Goal: Information Seeking & Learning: Learn about a topic

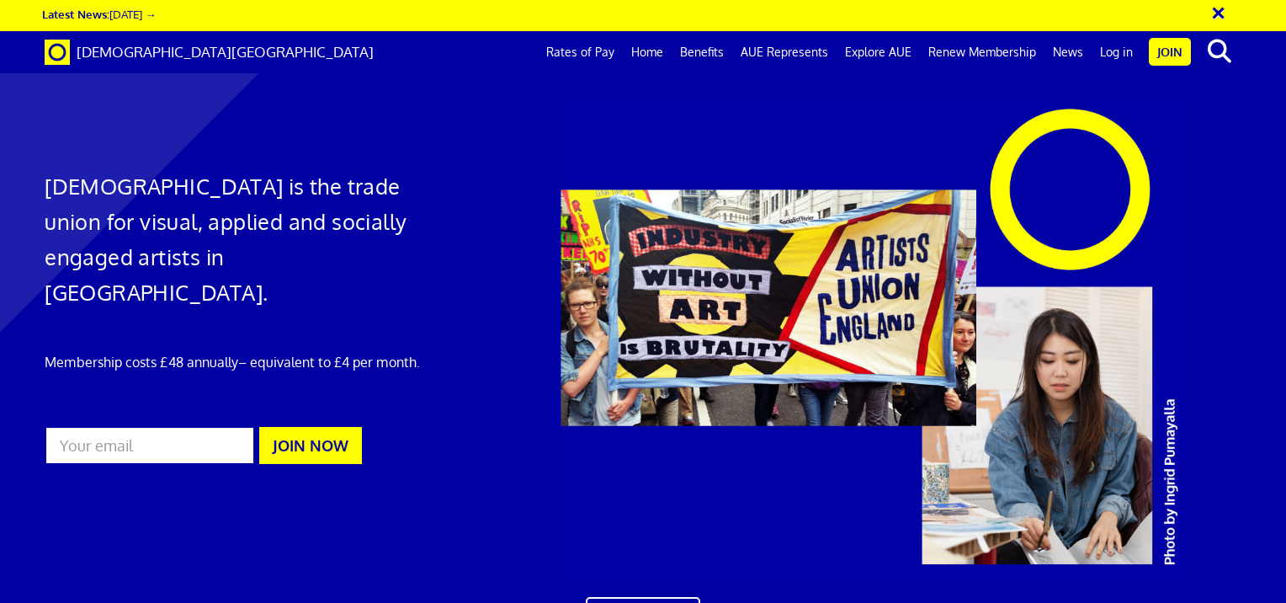
scroll to position [0, 13]
click at [125, 59] on span "[DEMOGRAPHIC_DATA][GEOGRAPHIC_DATA]" at bounding box center [225, 52] width 297 height 18
click at [666, 51] on link "Home" at bounding box center [647, 52] width 49 height 42
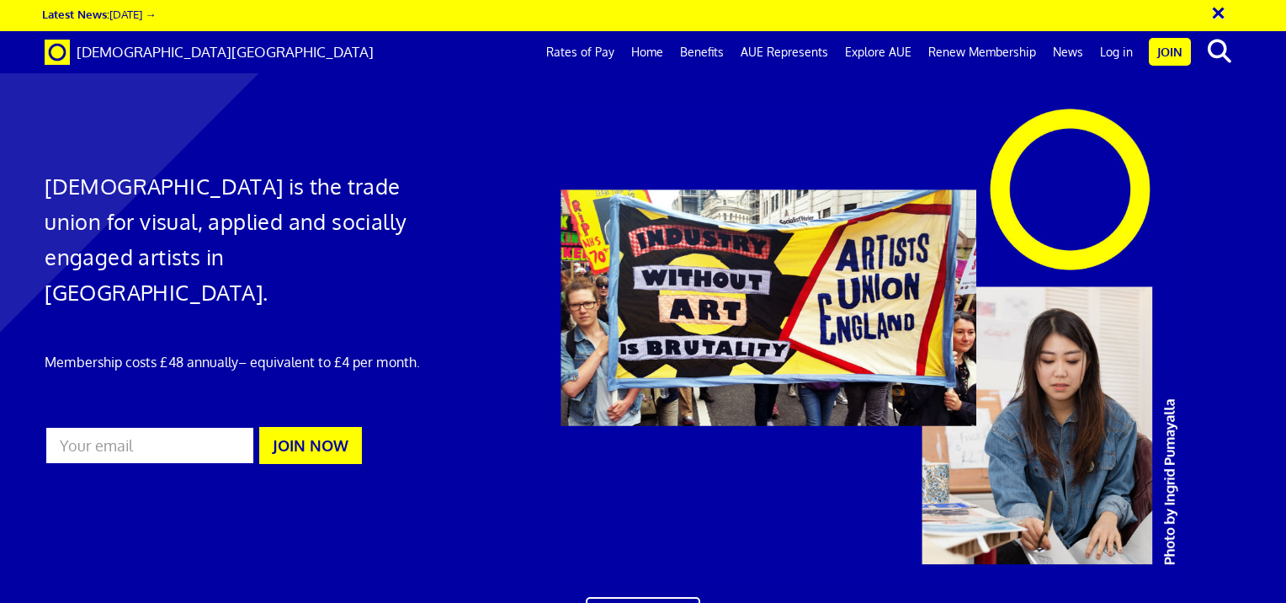
drag, startPoint x: 889, startPoint y: 292, endPoint x: 667, endPoint y: 204, distance: 239.1
copy ul "Public and Products Liability (PPL) insurance → 30 minutes FREE legal advice → …"
click at [693, 50] on link "Benefits" at bounding box center [702, 52] width 61 height 42
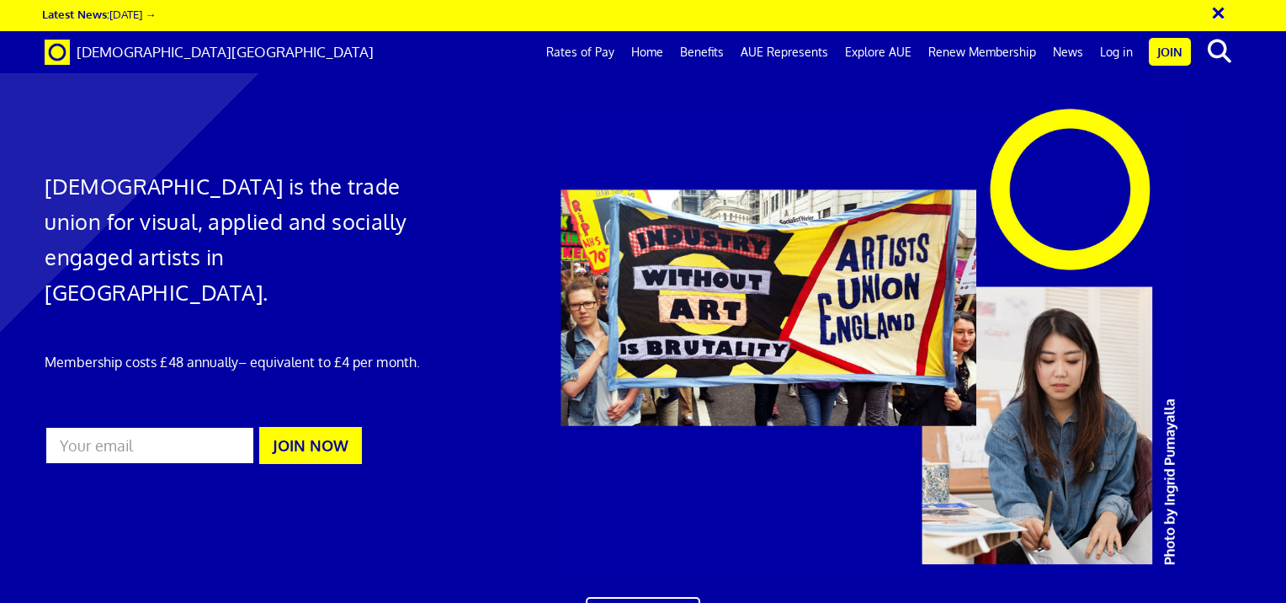
scroll to position [993, 0]
click at [589, 47] on link "Rates of Pay" at bounding box center [580, 52] width 85 height 42
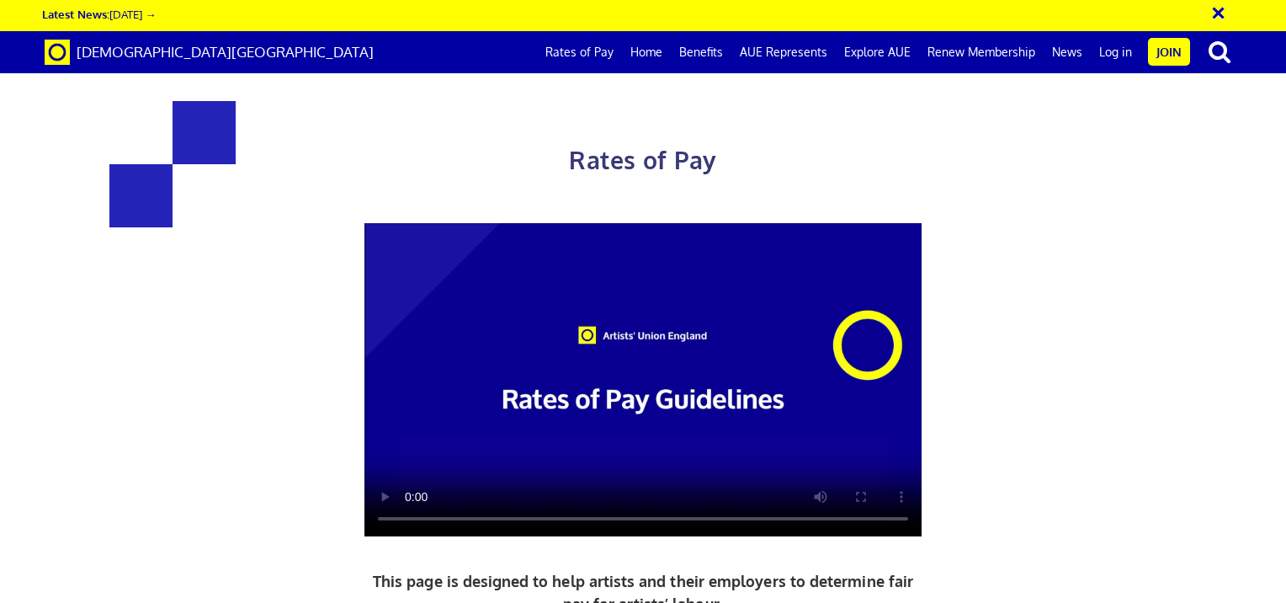
scroll to position [252, 0]
click at [875, 54] on link "Explore AUE" at bounding box center [877, 52] width 83 height 42
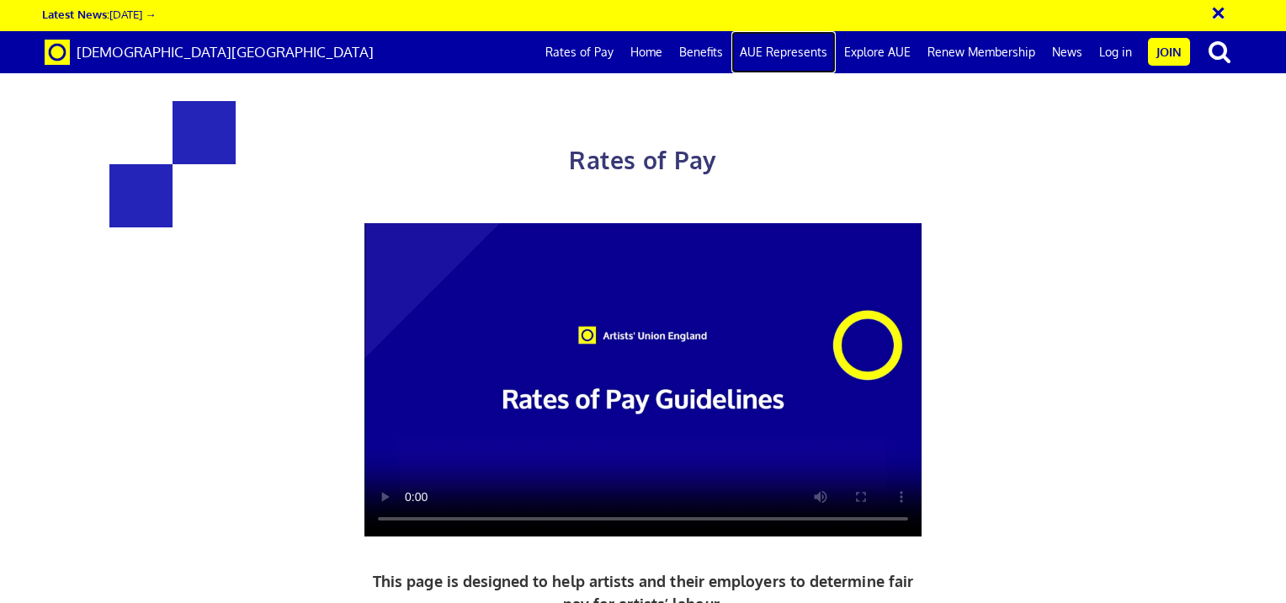
click at [773, 47] on link "AUE Represents" at bounding box center [783, 52] width 104 height 42
click at [657, 54] on link "Home" at bounding box center [646, 52] width 49 height 42
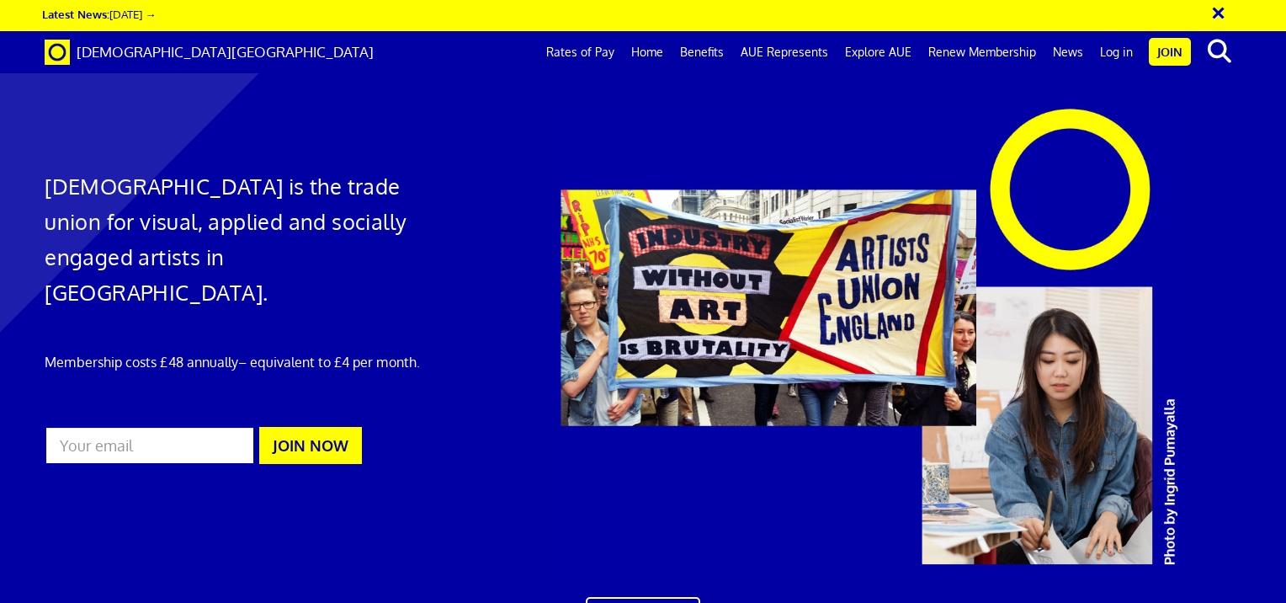
scroll to position [2104, 0]
